Goal: Find specific page/section: Find specific page/section

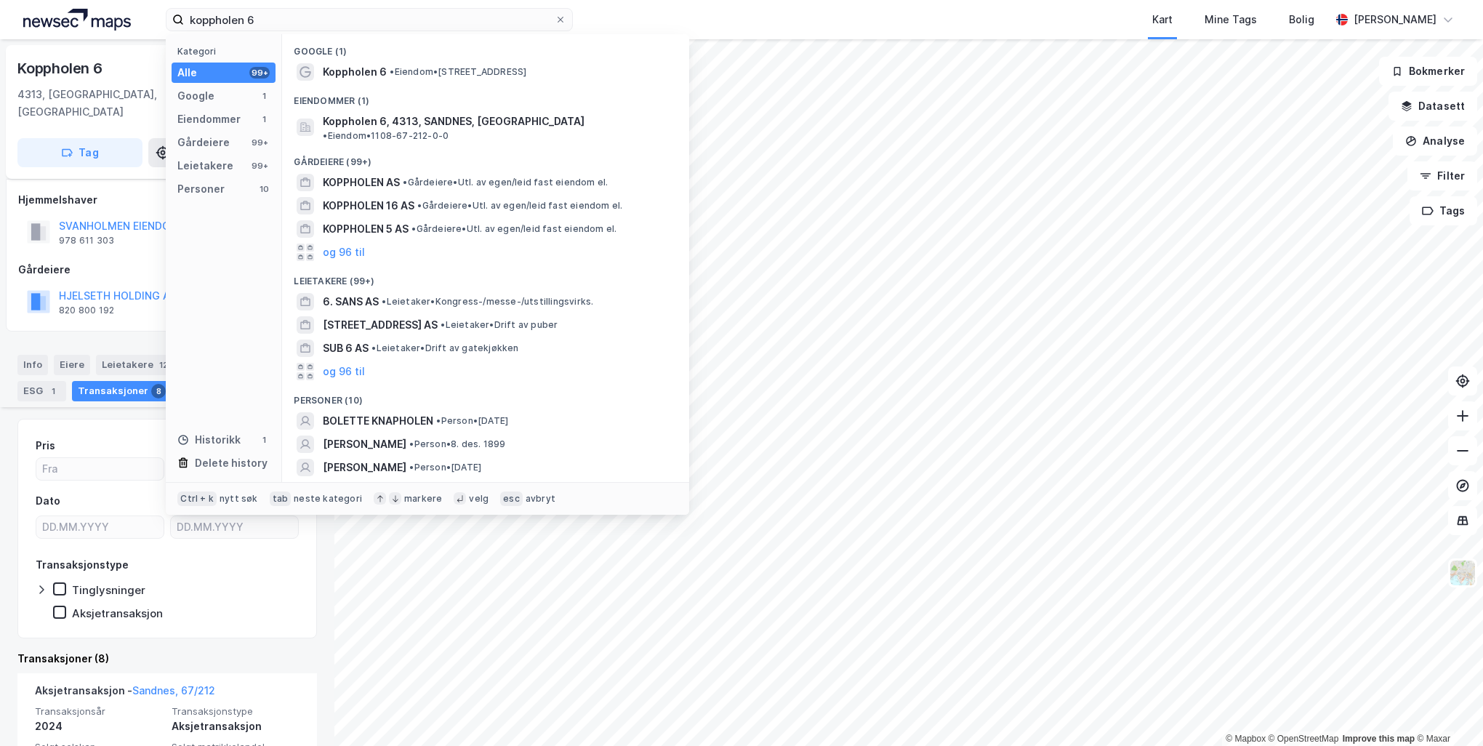
scroll to position [363, 0]
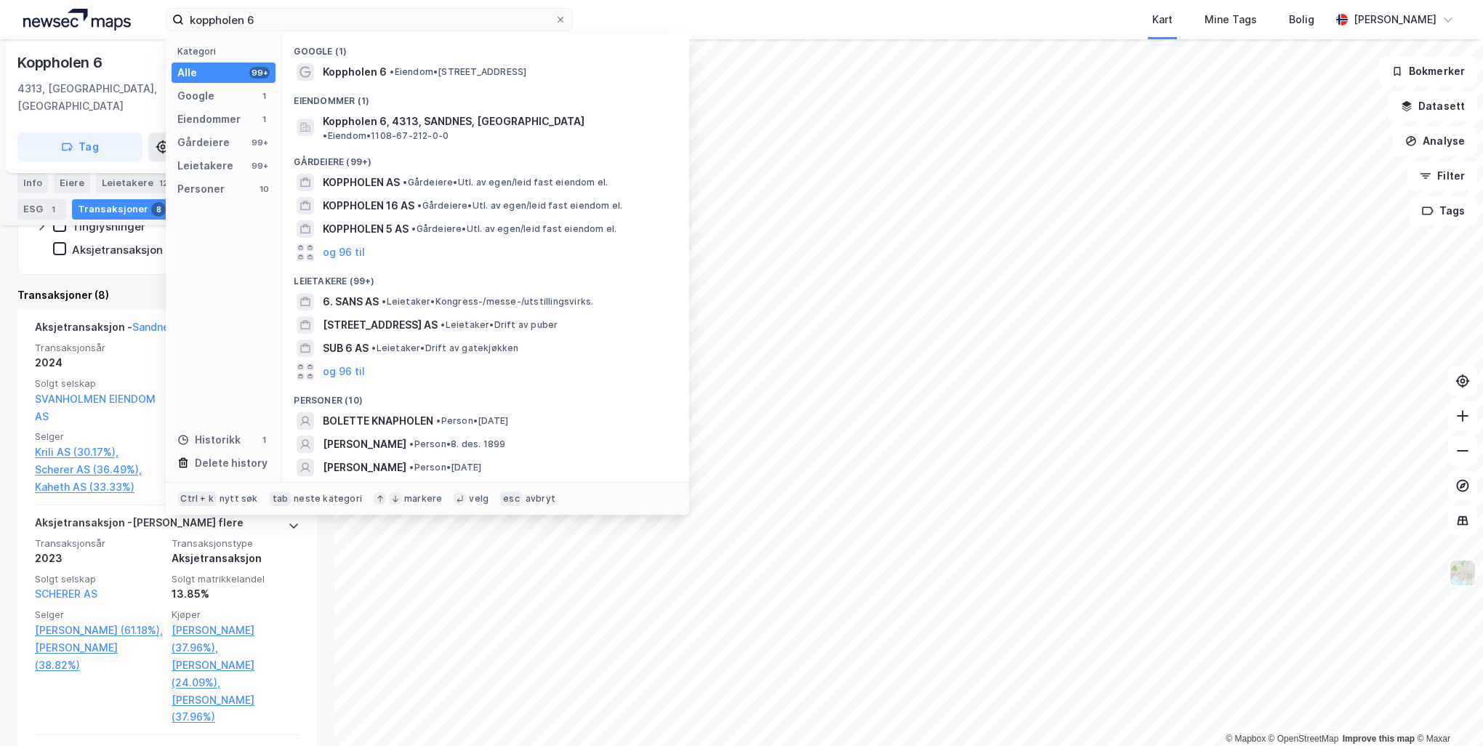
click at [86, 17] on div "koppholen 6 Kategori Alle 99+ Google 1 Eiendommer 1 Gårdeiere 99+ Leietakere 99…" at bounding box center [741, 19] width 1483 height 39
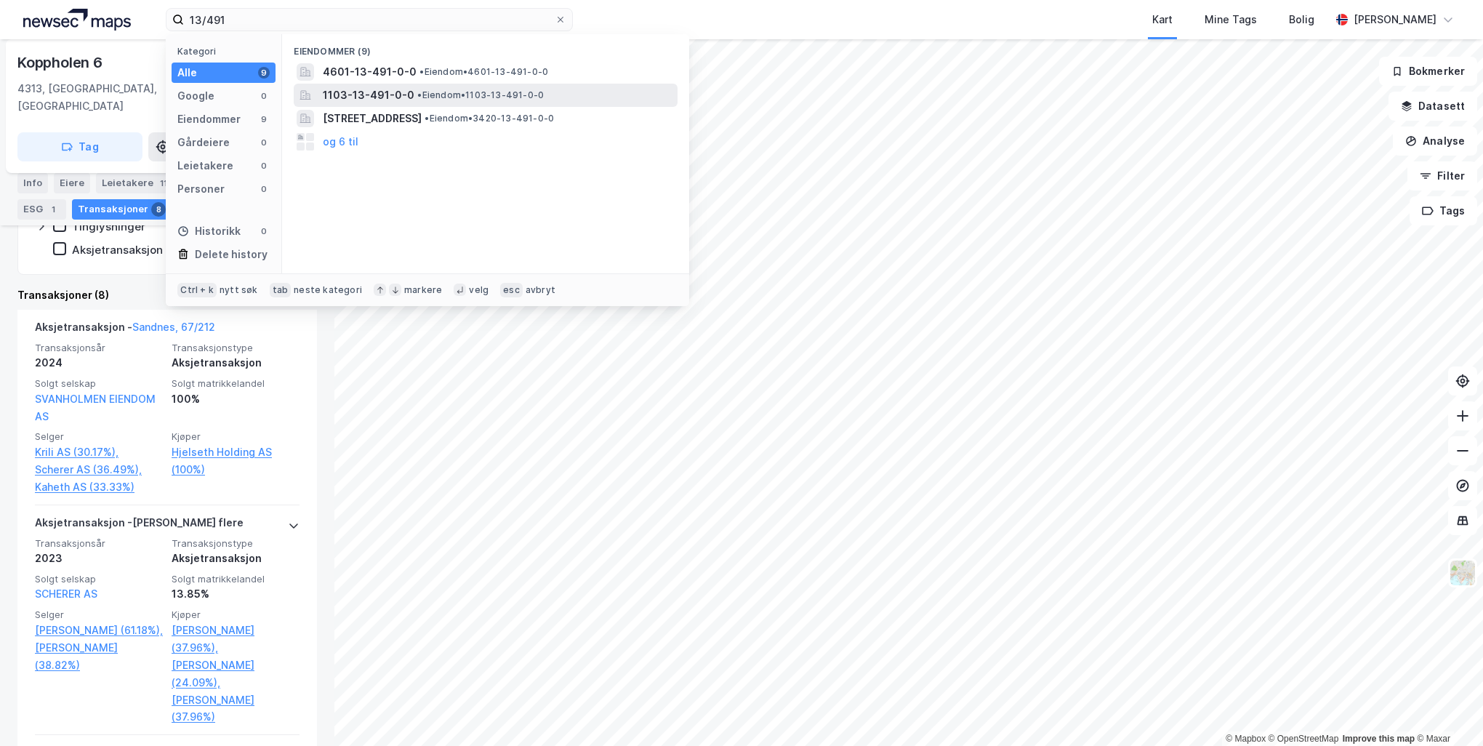
type input "13/491"
click at [342, 100] on span "1103-13-491-0-0" at bounding box center [369, 94] width 92 height 17
